Goal: Check status: Check status

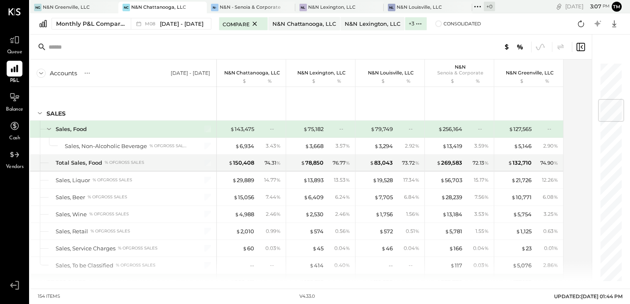
scroll to position [309, 0]
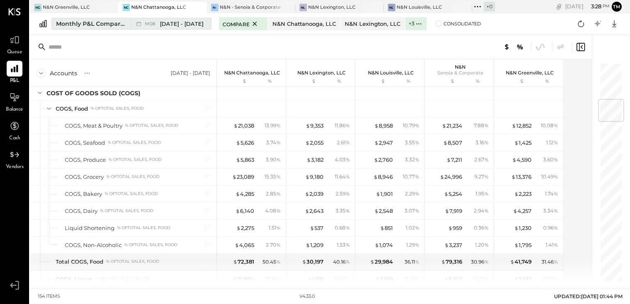
click at [160, 21] on span "[DATE] - [DATE]" at bounding box center [182, 24] width 44 height 8
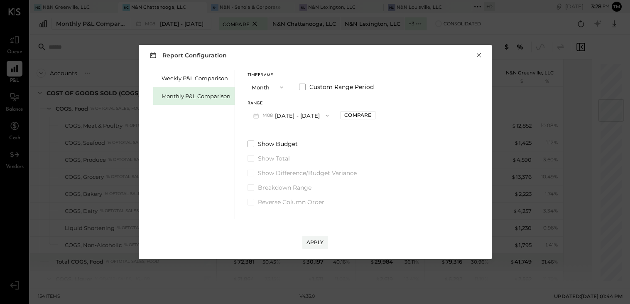
click at [482, 56] on button "×" at bounding box center [478, 55] width 7 height 8
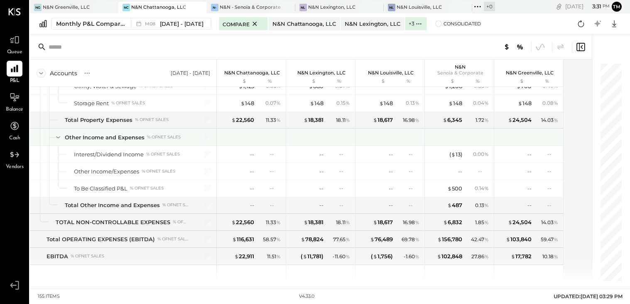
scroll to position [2113, 0]
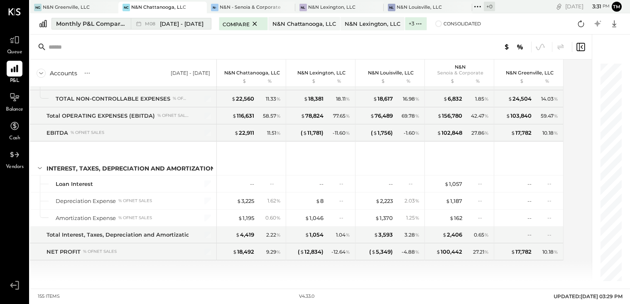
click at [172, 28] on div "M08 Aug 1 - 31, 2025" at bounding box center [169, 23] width 76 height 11
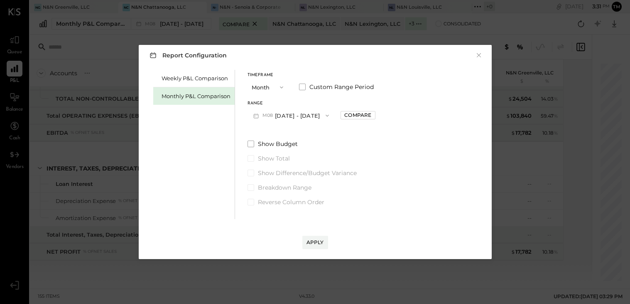
click at [293, 118] on button "M08 Aug 1 - 31, 2025" at bounding box center [292, 115] width 88 height 15
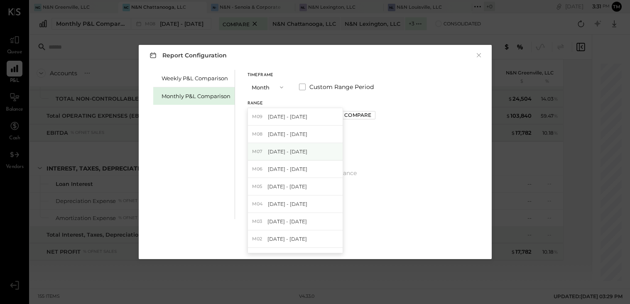
click at [288, 152] on span "Jul 1 - 31, 2025" at bounding box center [287, 151] width 39 height 7
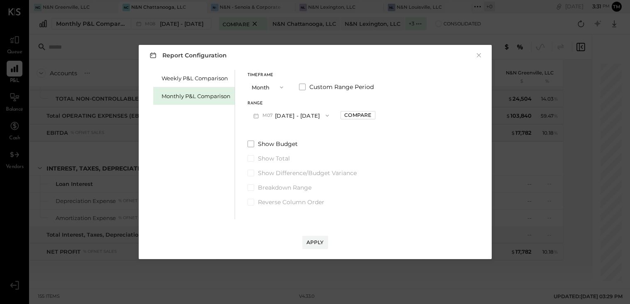
click at [313, 244] on div "Apply" at bounding box center [315, 242] width 17 height 7
